Goal: Information Seeking & Learning: Learn about a topic

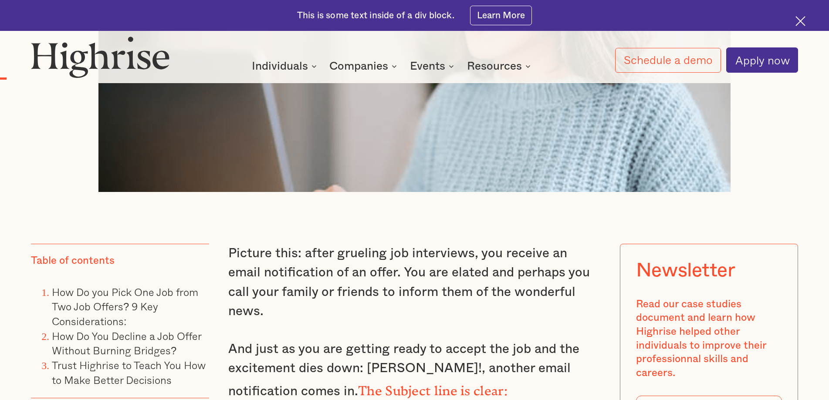
scroll to position [726, 0]
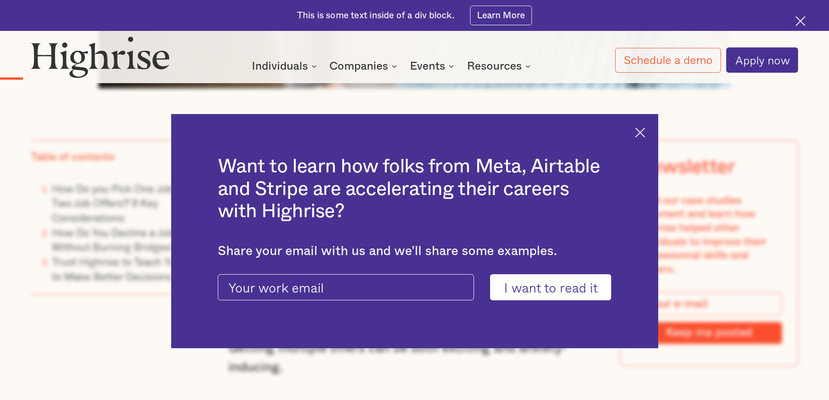
click at [641, 129] on div "Want to learn how folks from Meta, Airtable and Stripe are accelerating their c…" at bounding box center [414, 231] width 487 height 234
click at [645, 132] on img at bounding box center [640, 133] width 10 height 10
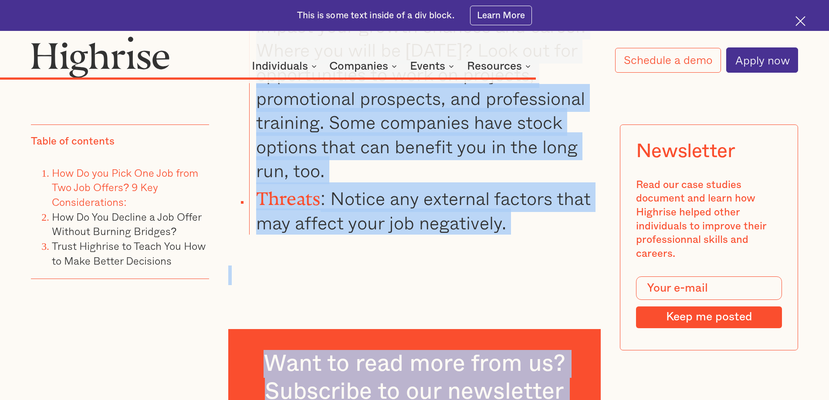
scroll to position [5113, 0]
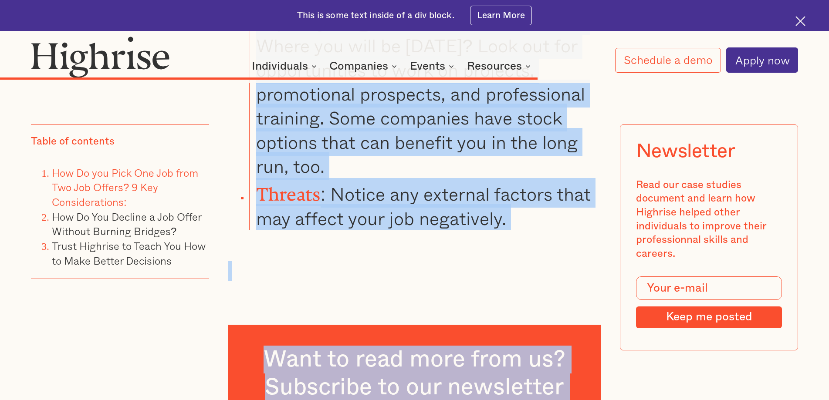
drag, startPoint x: 257, startPoint y: 162, endPoint x: 533, endPoint y: 173, distance: 277.0
copy ul "Strengths : Identify the unique benefits of each position, including: work envi…"
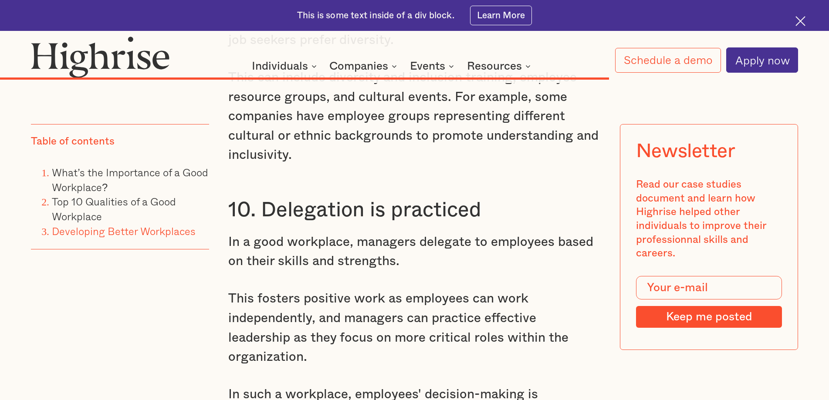
scroll to position [4771, 0]
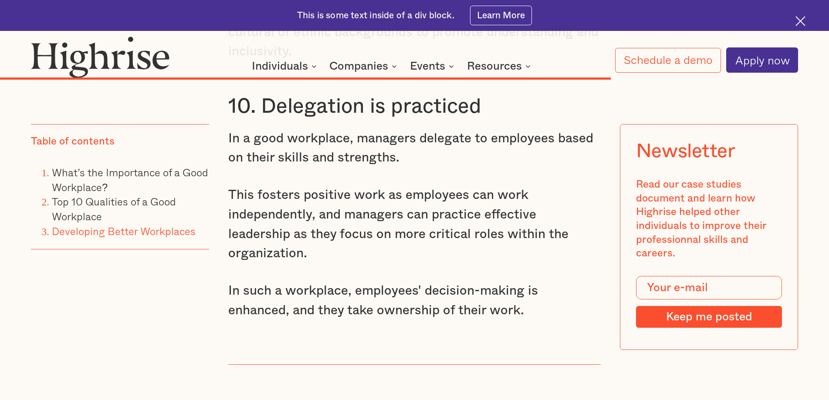
drag, startPoint x: 484, startPoint y: 314, endPoint x: 365, endPoint y: 126, distance: 223.1
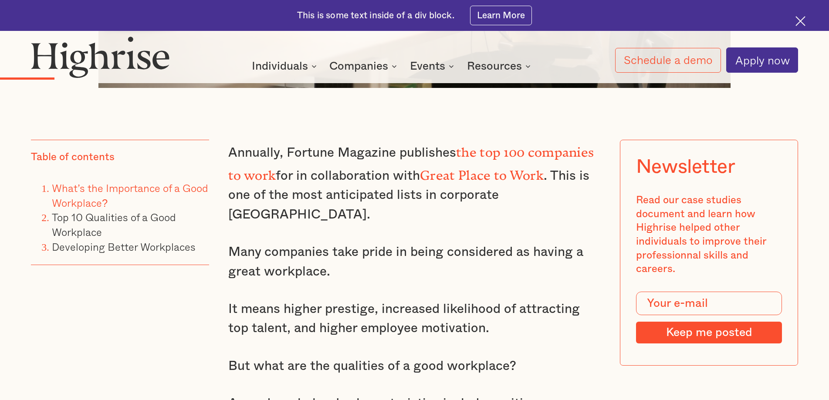
scroll to position [933, 0]
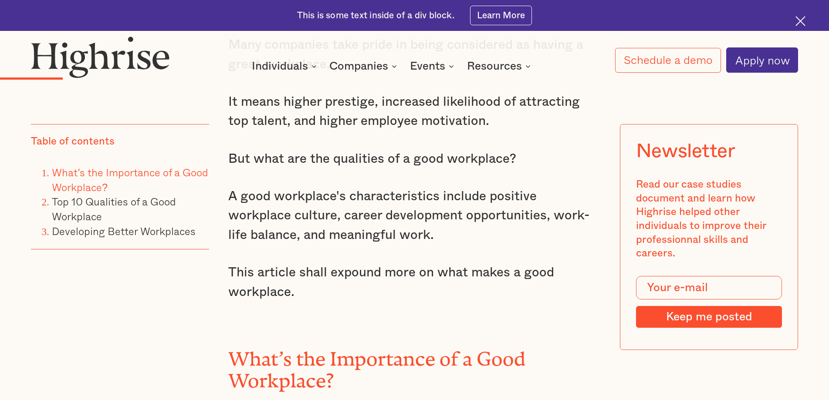
click at [334, 344] on h2 "What’s the Importance of a Good Workplace?" at bounding box center [414, 366] width 373 height 44
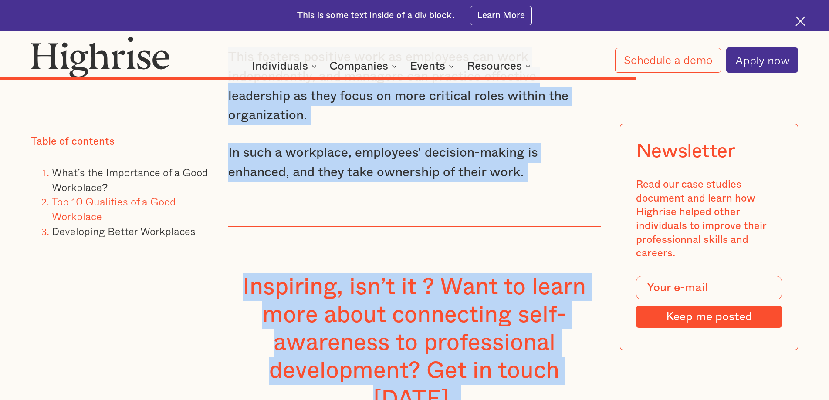
scroll to position [4972, 0]
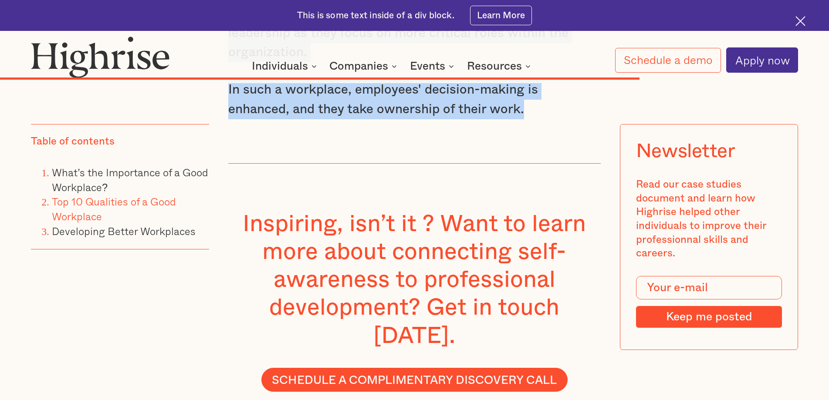
drag, startPoint x: 228, startPoint y: 158, endPoint x: 509, endPoint y: 135, distance: 281.6
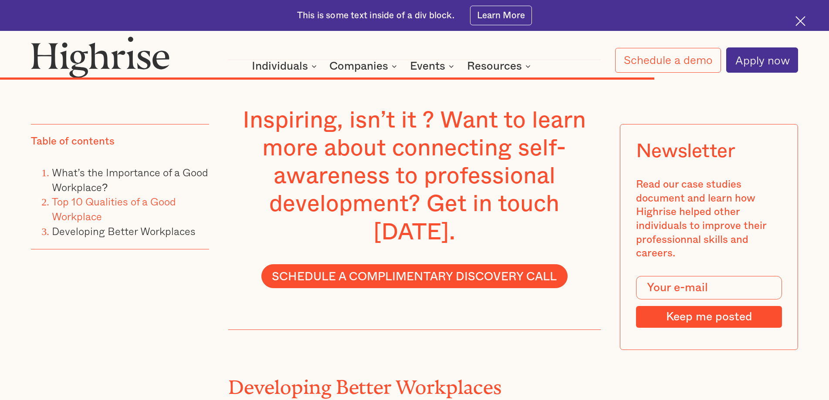
copy div "Thank you! Your submission has been received! Oops! Something went wrong while …"
